Goal: Check status: Check status

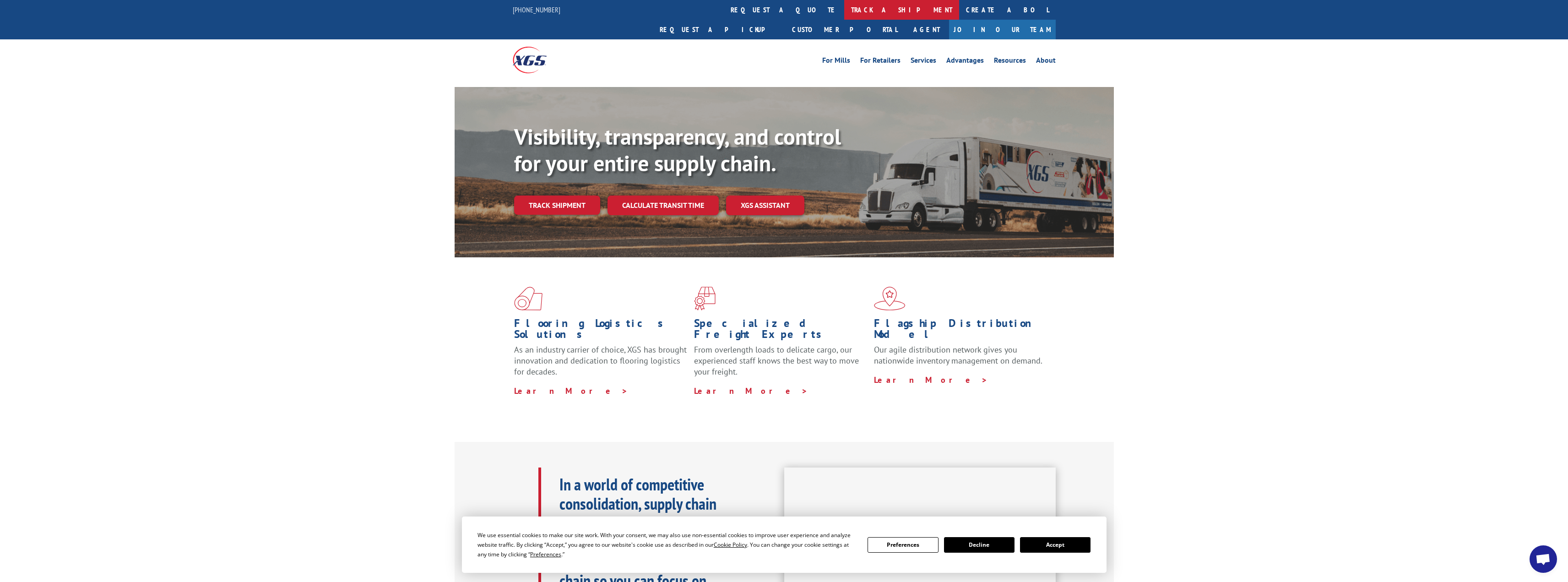
click at [844, 8] on link "track a shipment" at bounding box center [901, 10] width 115 height 19
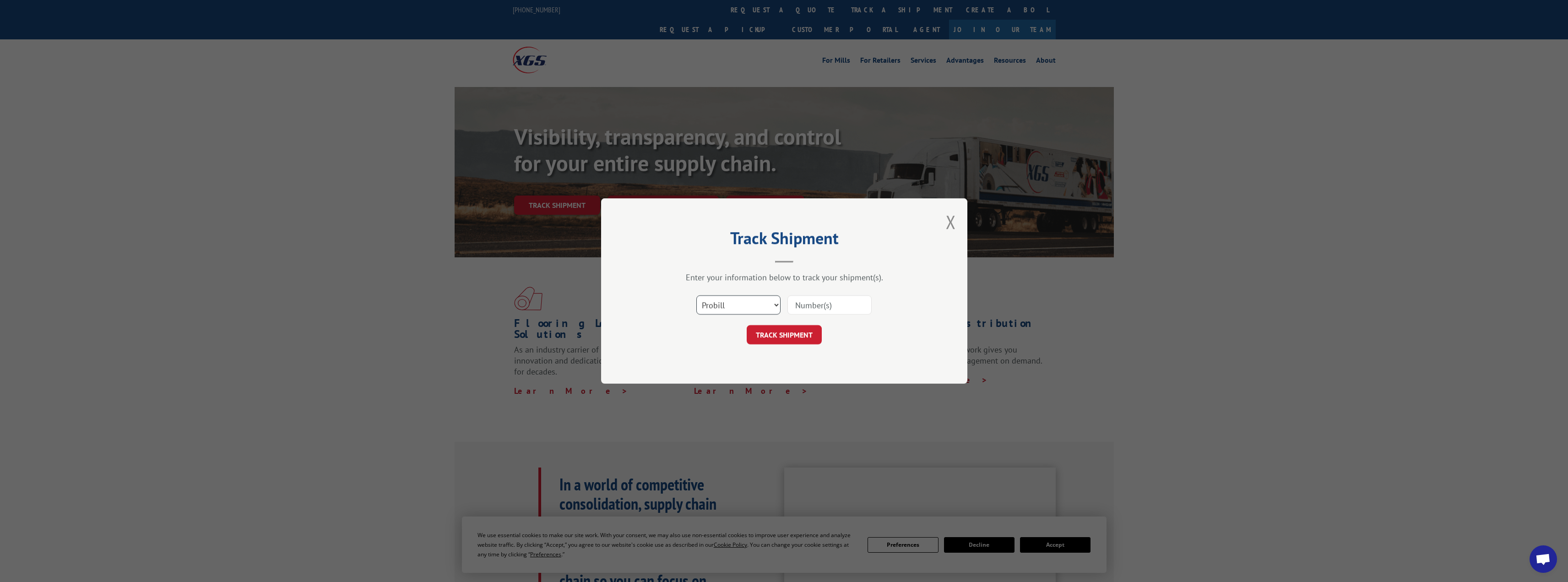
click at [740, 306] on select "Select category... Probill BOL PO" at bounding box center [738, 305] width 84 height 19
select select "bol"
click at [696, 295] on select "Select category... Probill BOL PO" at bounding box center [738, 305] width 84 height 19
click at [797, 307] on input at bounding box center [830, 305] width 84 height 19
click at [821, 305] on input at bounding box center [830, 305] width 84 height 19
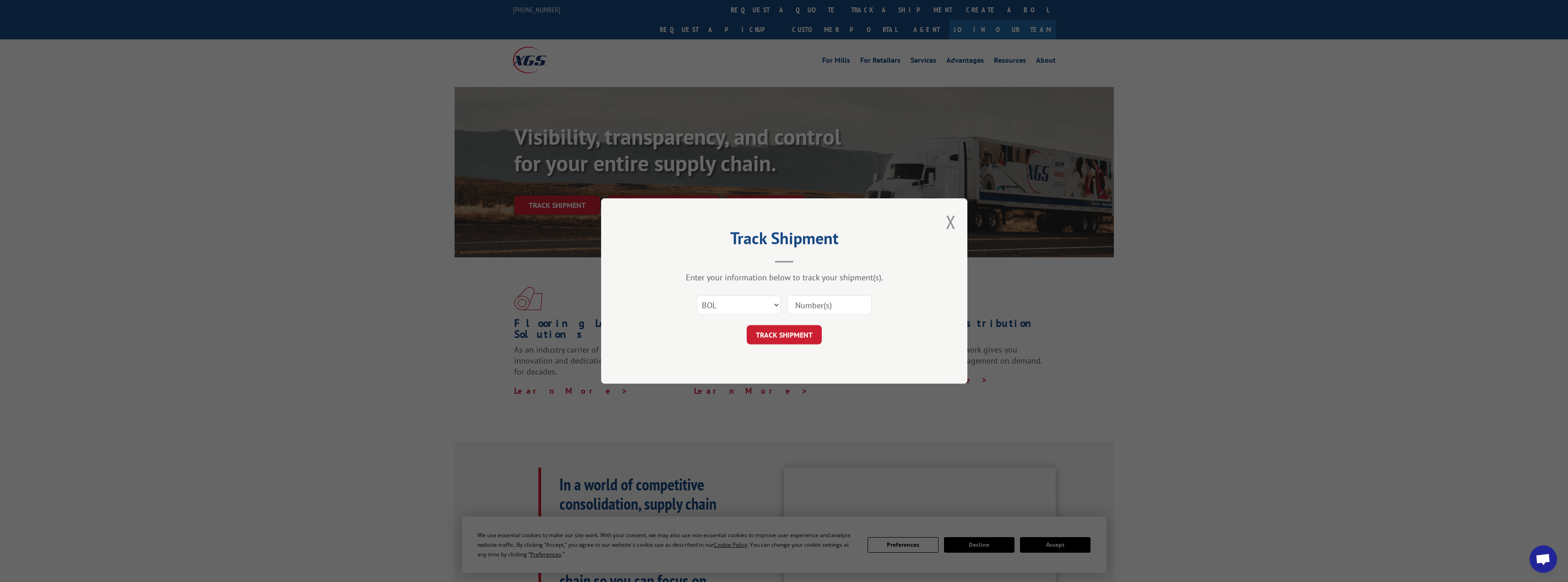
type input "2869203"
click at [793, 340] on button "TRACK SHIPMENT" at bounding box center [784, 335] width 75 height 19
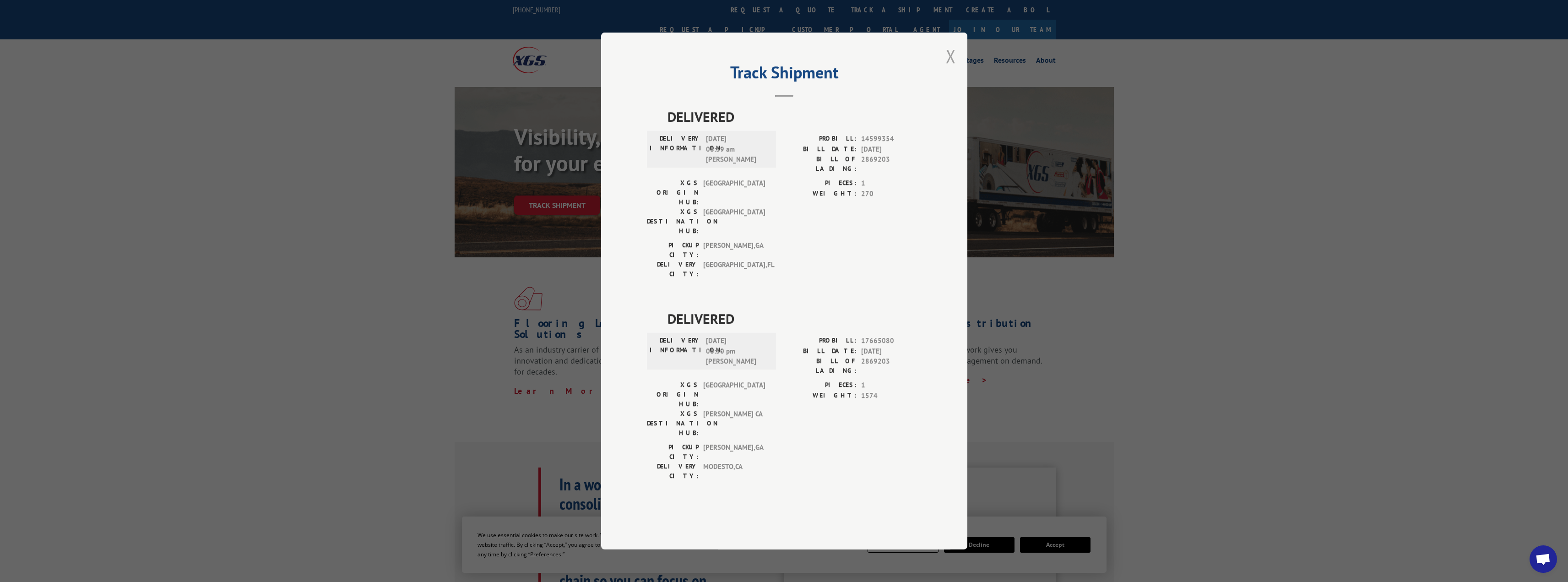
click at [951, 68] on button "Close modal" at bounding box center [951, 56] width 10 height 24
